Goal: Check status: Check status

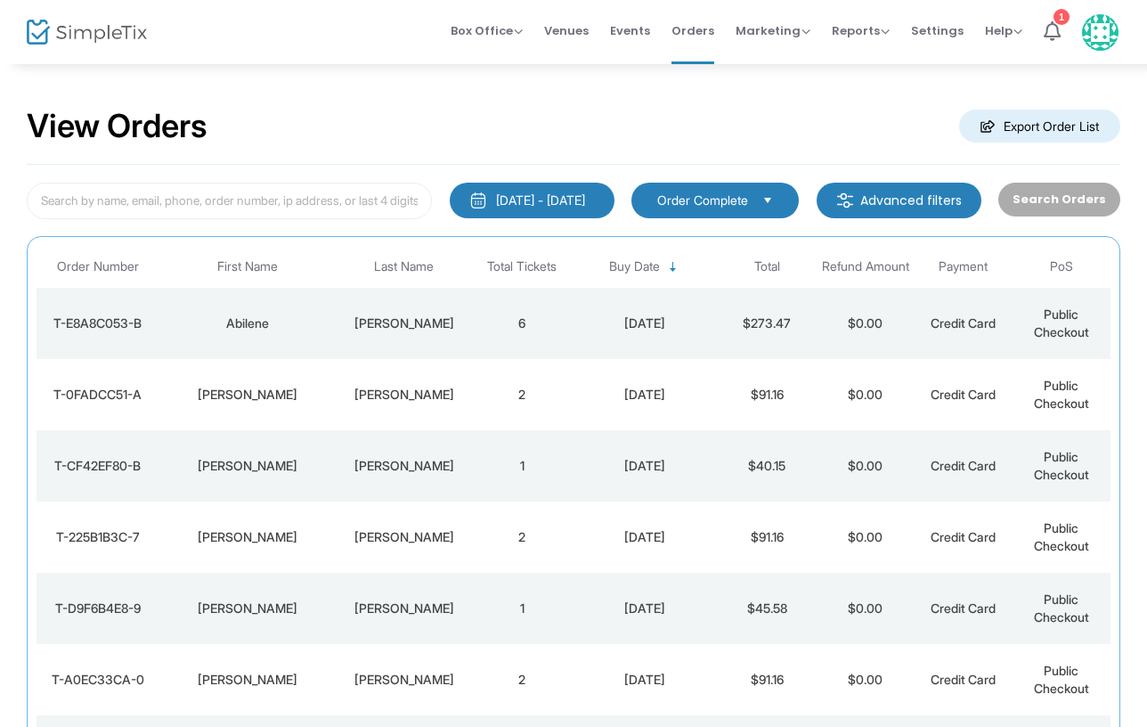
click at [393, 322] on div "[PERSON_NAME]" at bounding box center [404, 323] width 128 height 18
